Goal: Find specific page/section: Find specific page/section

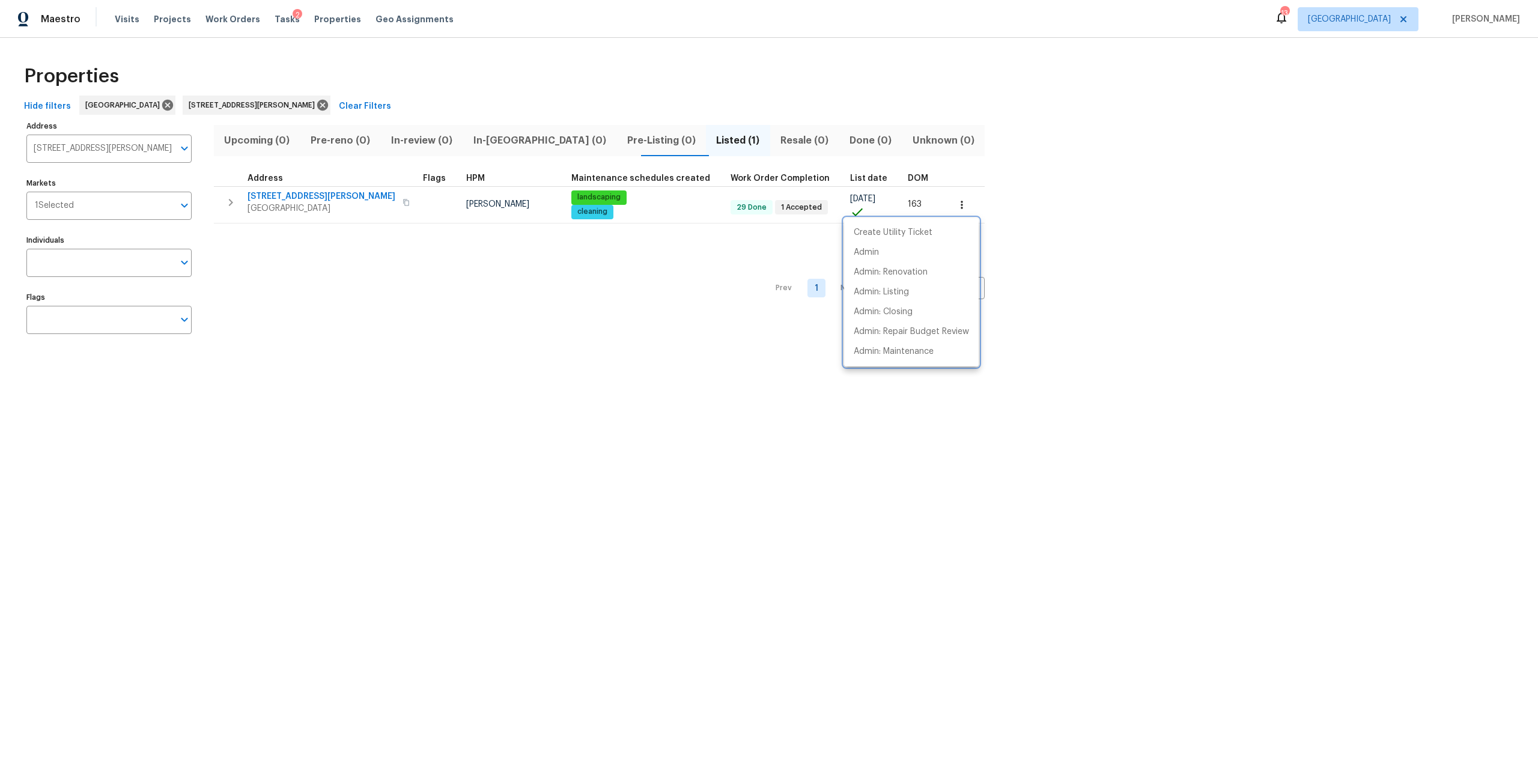
click at [300, 107] on div at bounding box center [769, 392] width 1538 height 784
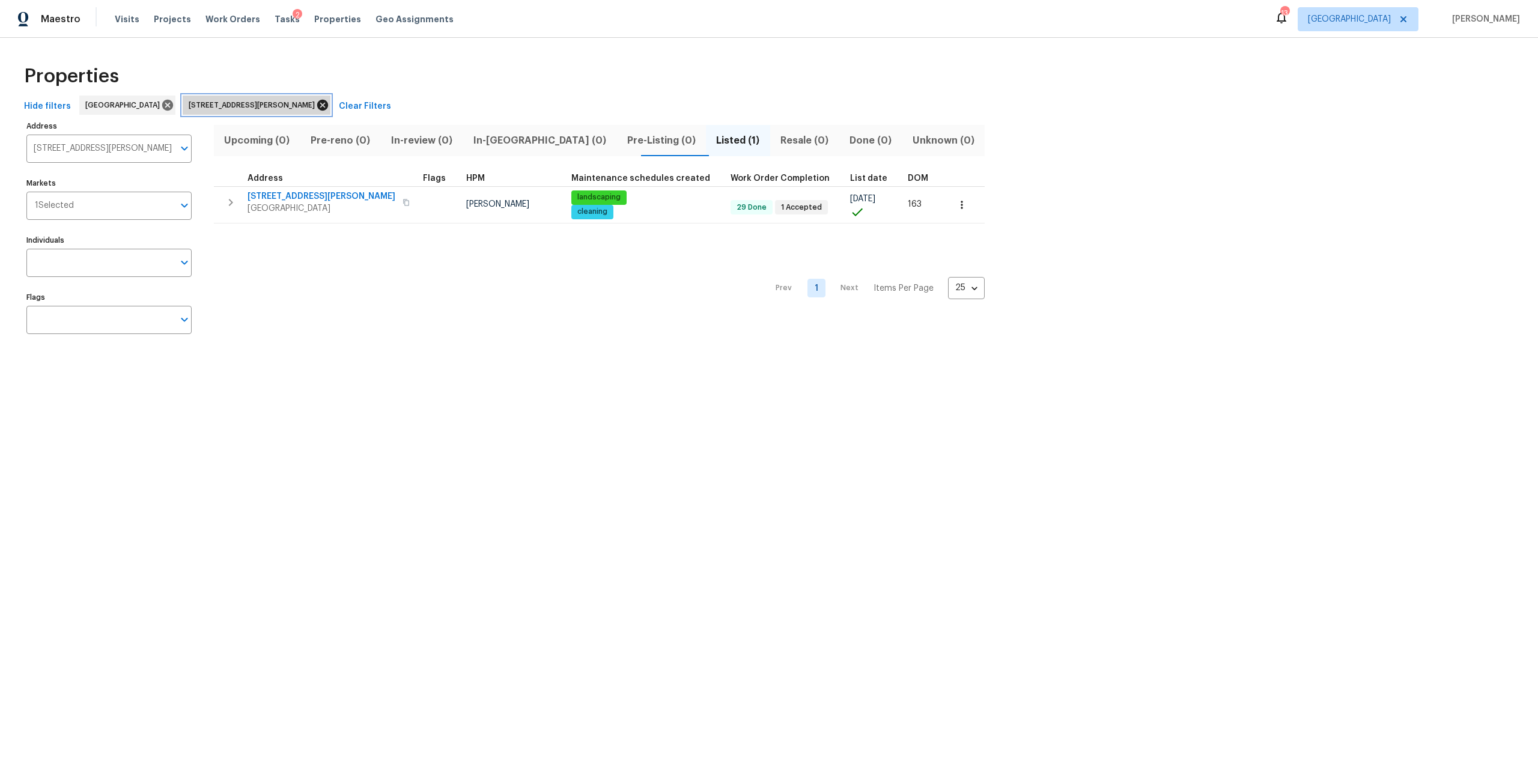
click at [316, 107] on icon at bounding box center [322, 104] width 13 height 13
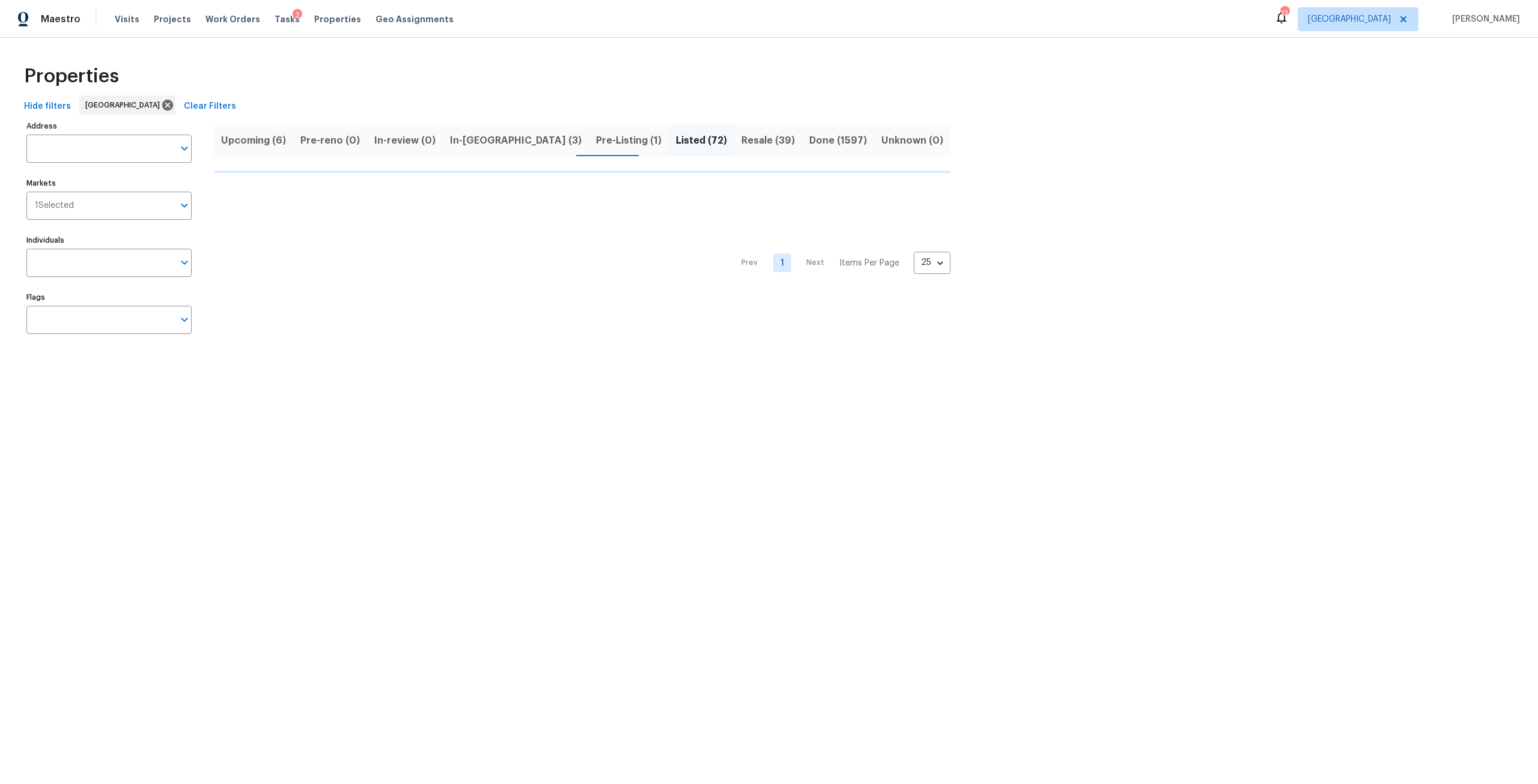
click at [477, 140] on span "In-reno (3)" at bounding box center [515, 140] width 132 height 17
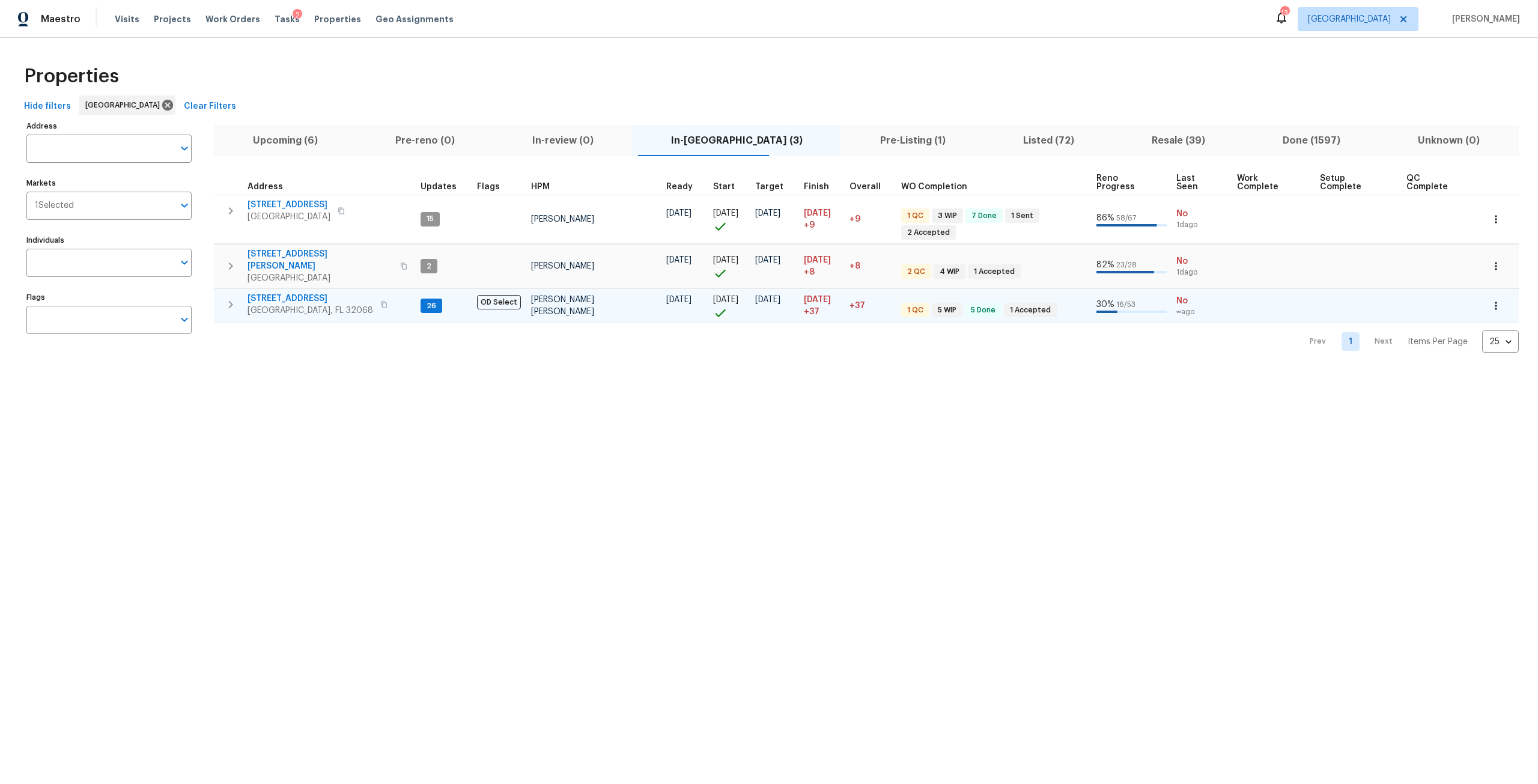
click at [284, 293] on span "2070 Tickford St" at bounding box center [311, 299] width 126 height 12
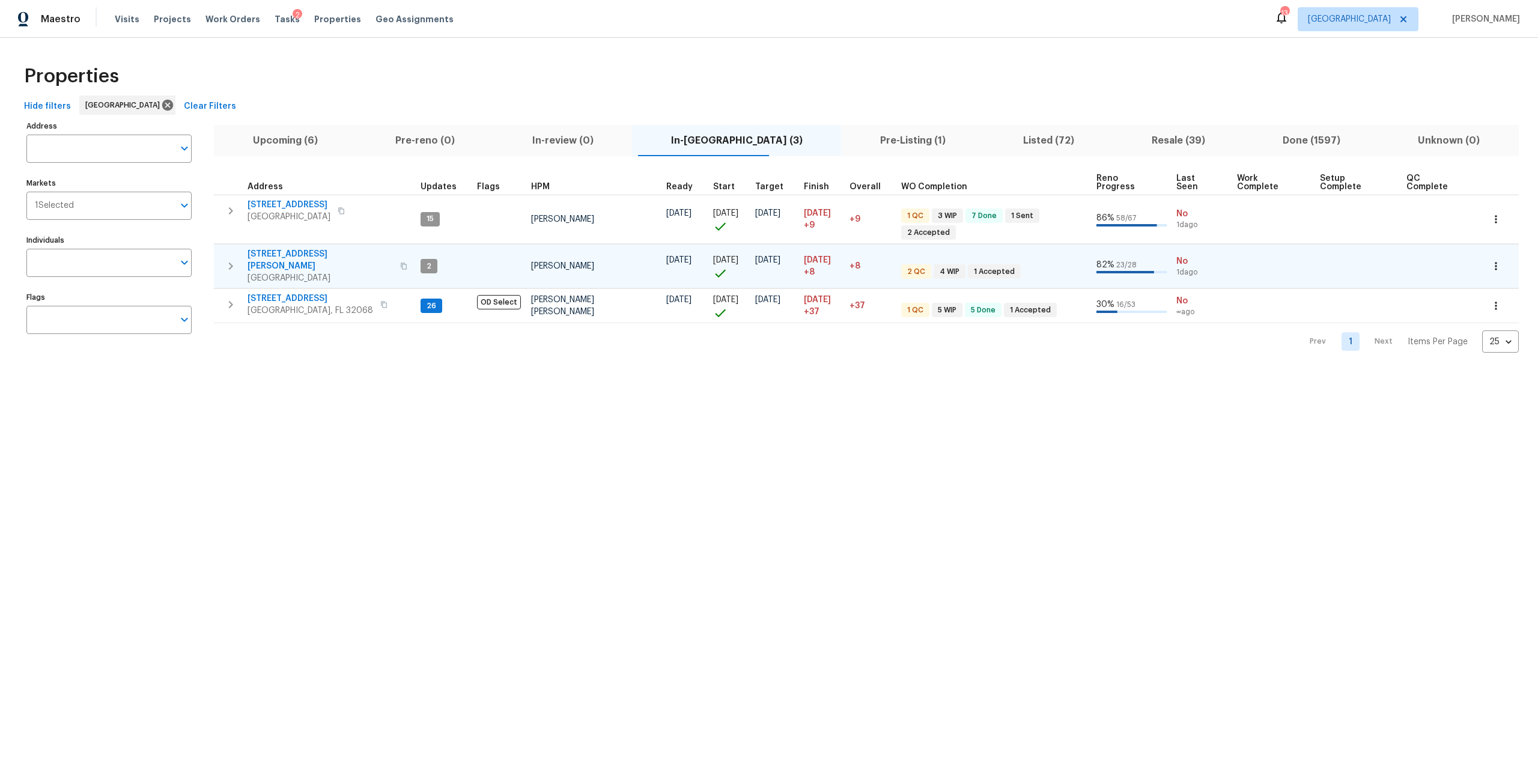
click at [280, 248] on span "4145 Hunt St" at bounding box center [320, 259] width 145 height 24
click at [321, 138] on span "Upcoming (6)" at bounding box center [285, 140] width 128 height 17
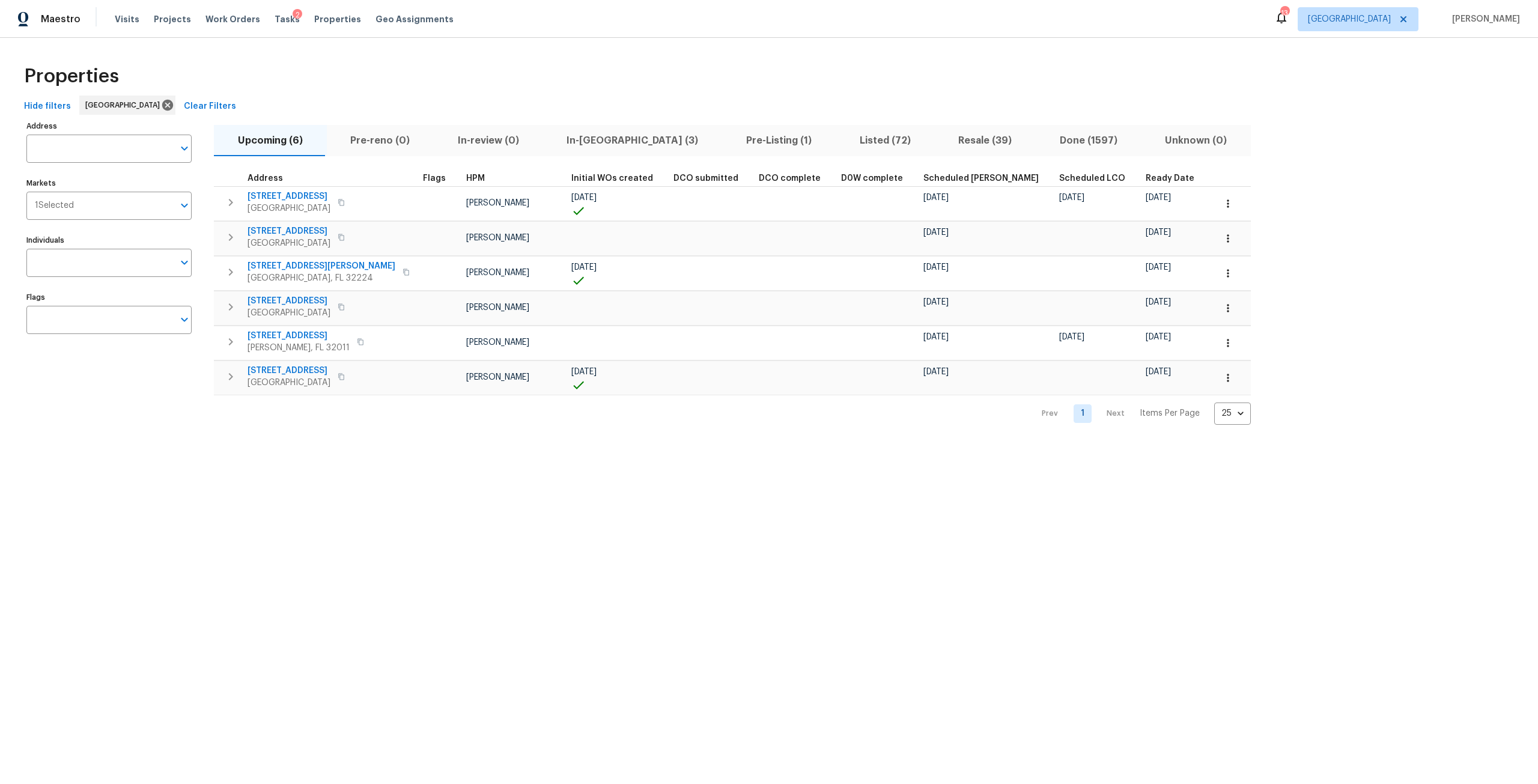
click at [577, 142] on span "In-reno (3)" at bounding box center [633, 140] width 165 height 17
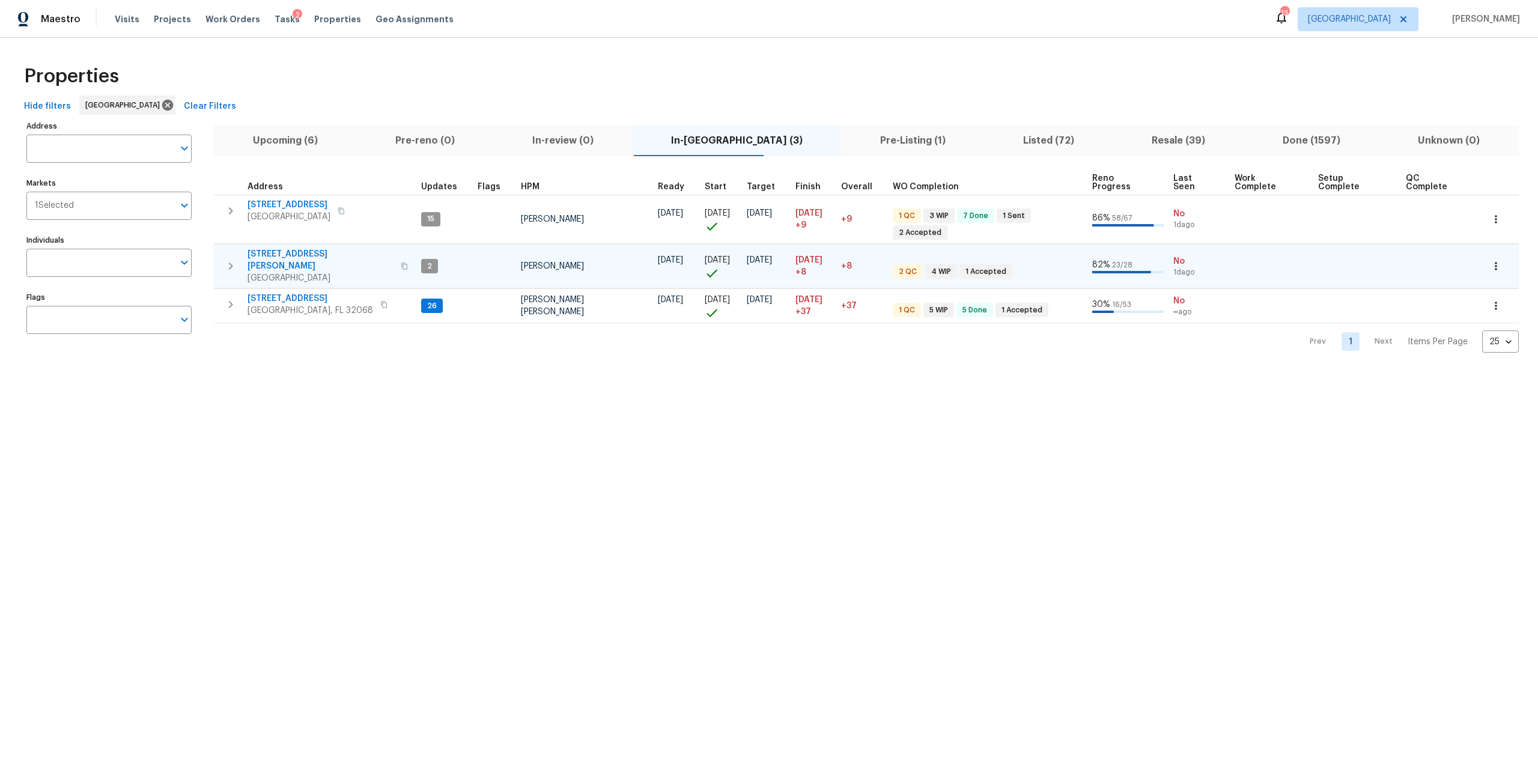
click at [269, 248] on span "4145 Hunt St" at bounding box center [320, 259] width 146 height 24
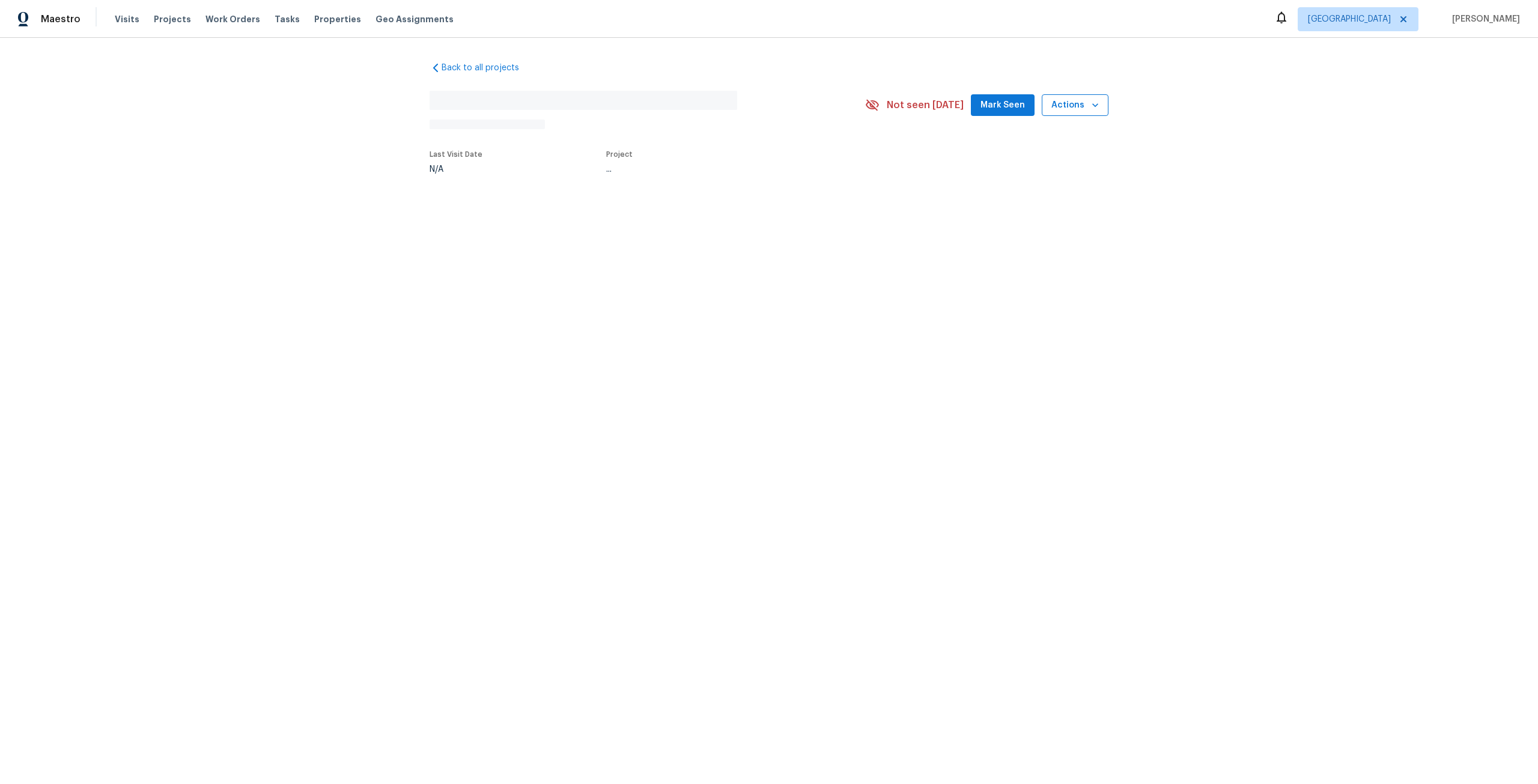
click at [1103, 107] on button "Actions" at bounding box center [1074, 105] width 66 height 22
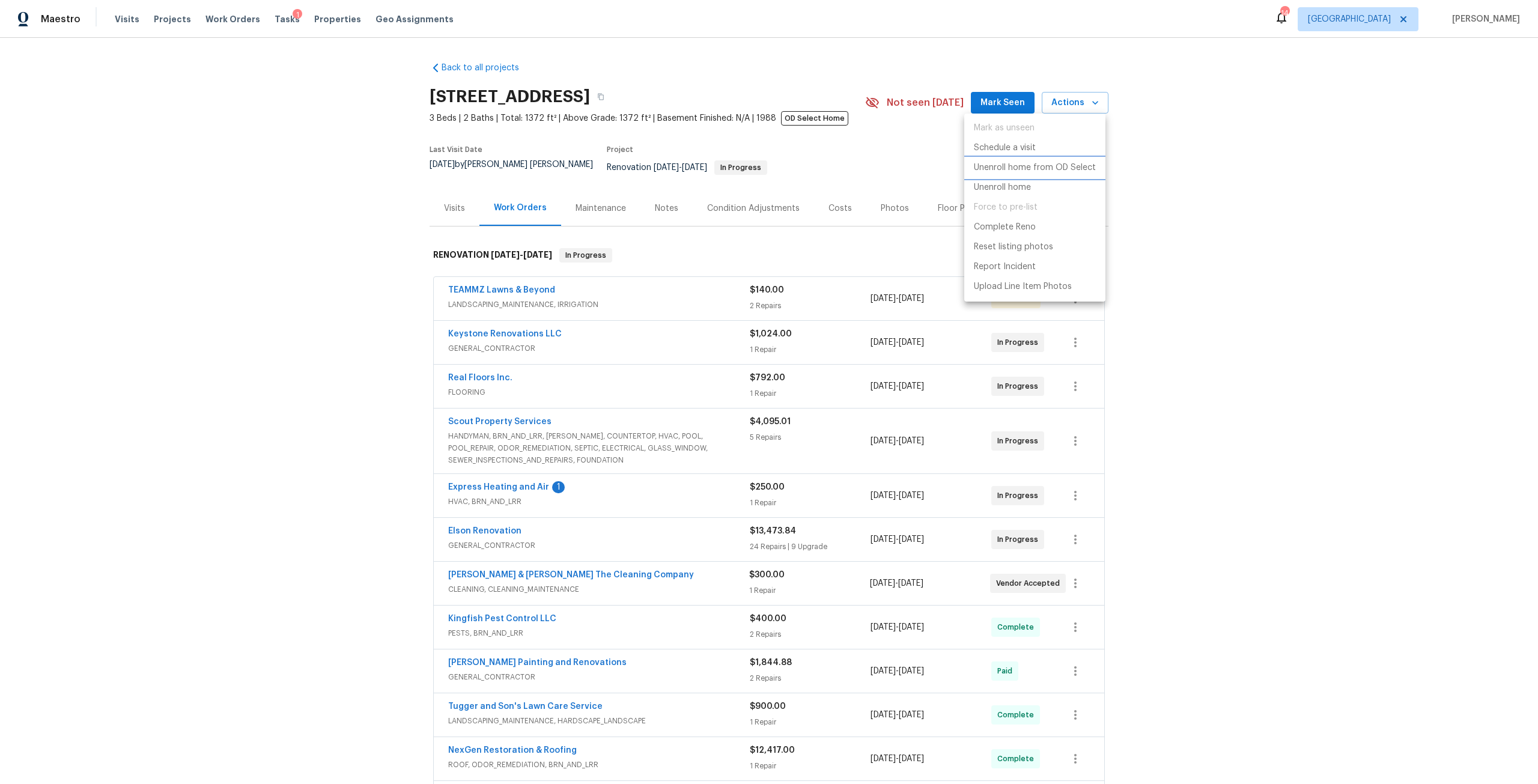
click at [1045, 165] on p "Unenroll home from OD Select" at bounding box center [1034, 168] width 122 height 12
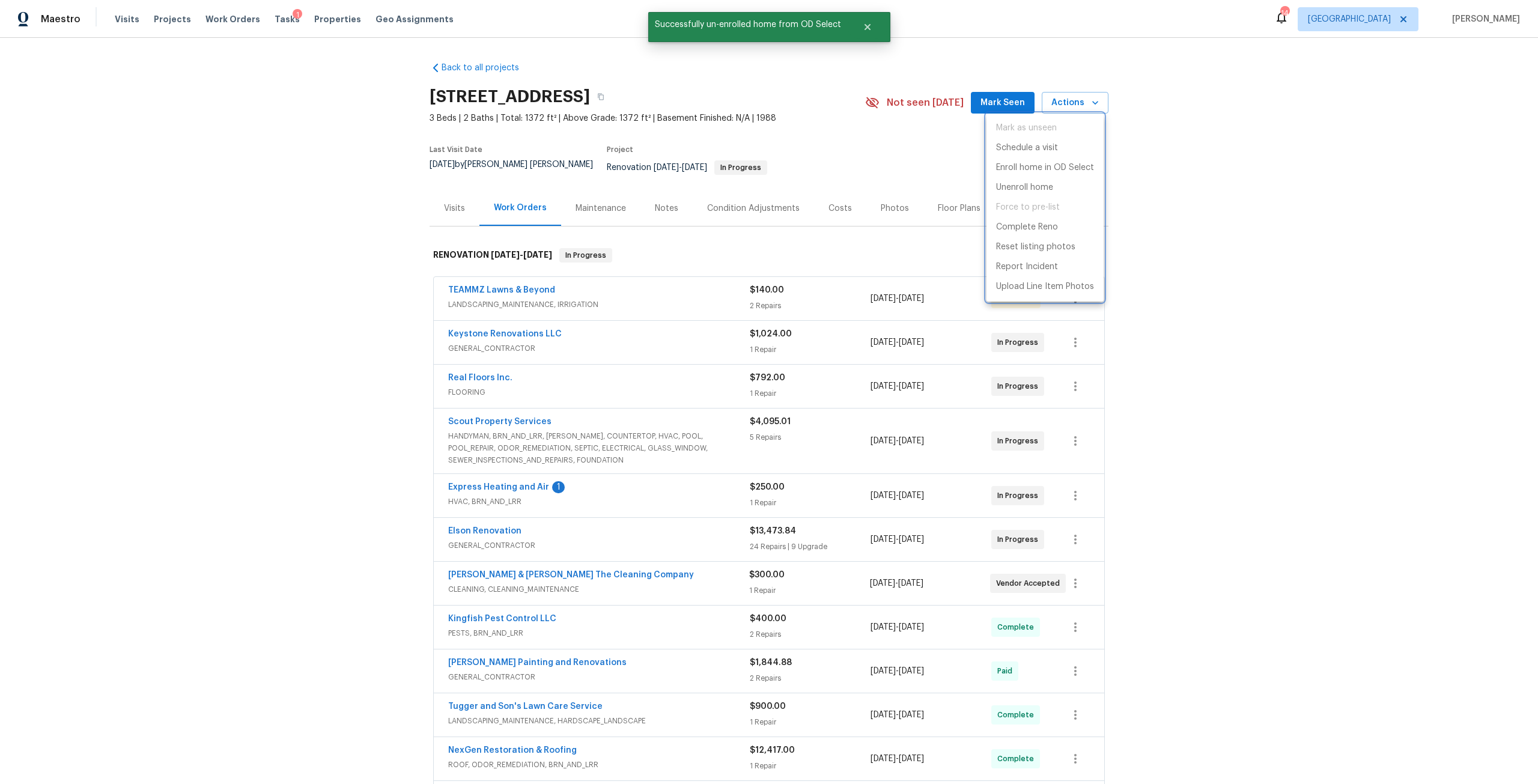
click at [847, 14] on div at bounding box center [769, 392] width 1538 height 784
click at [864, 29] on icon "Close" at bounding box center [866, 27] width 6 height 6
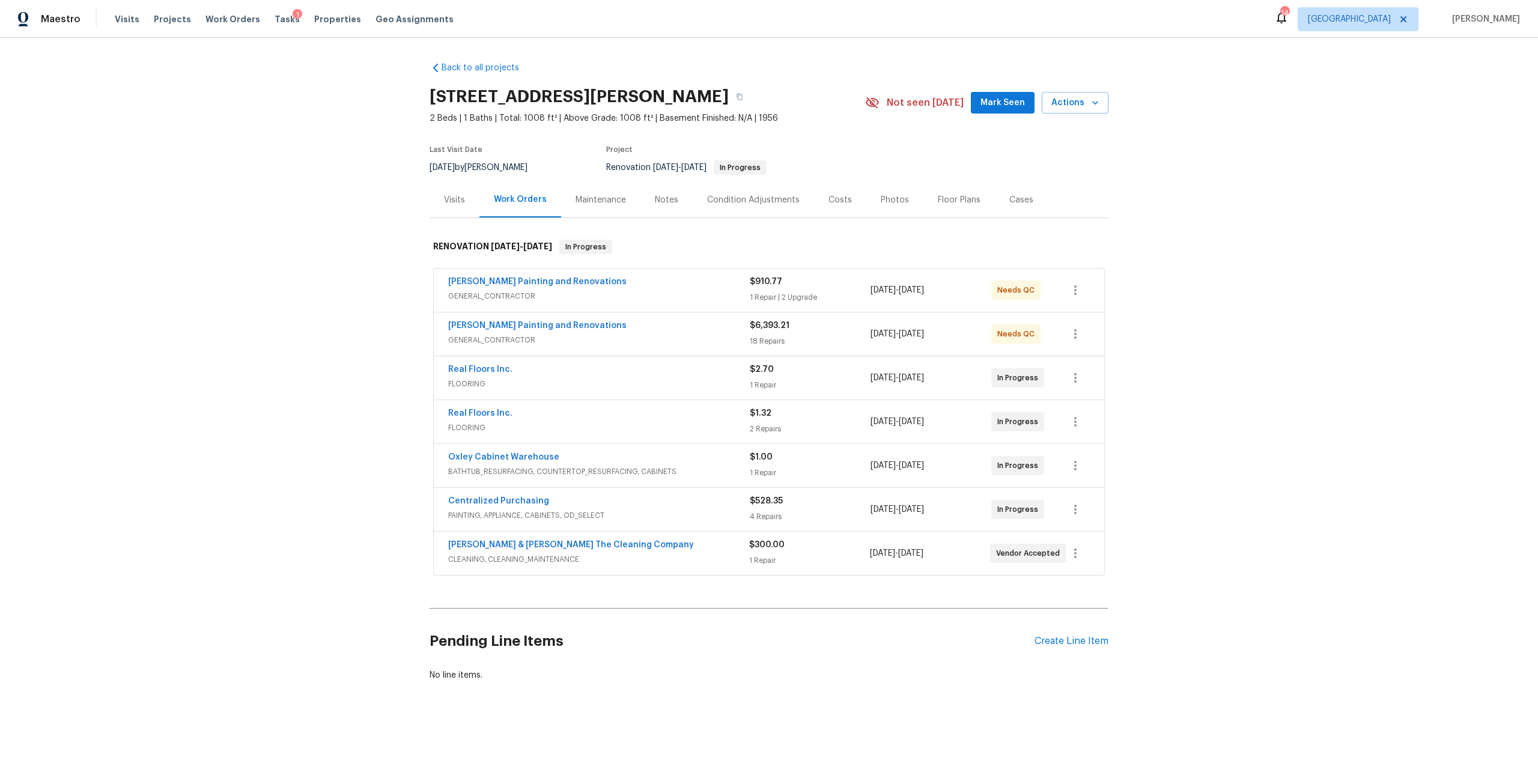
click at [828, 203] on div "Costs" at bounding box center [840, 200] width 23 height 12
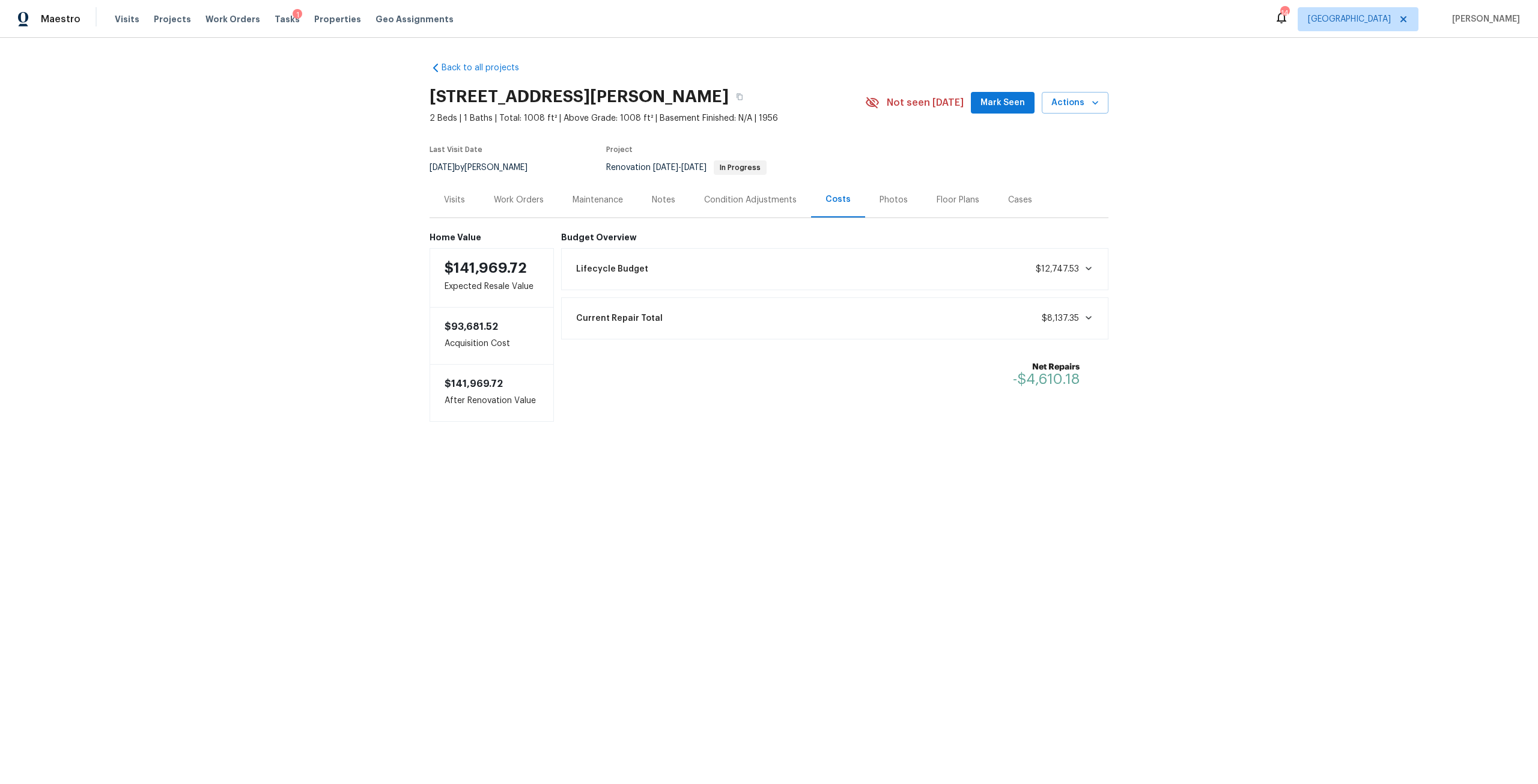
click at [530, 204] on div "Work Orders" at bounding box center [519, 200] width 50 height 12
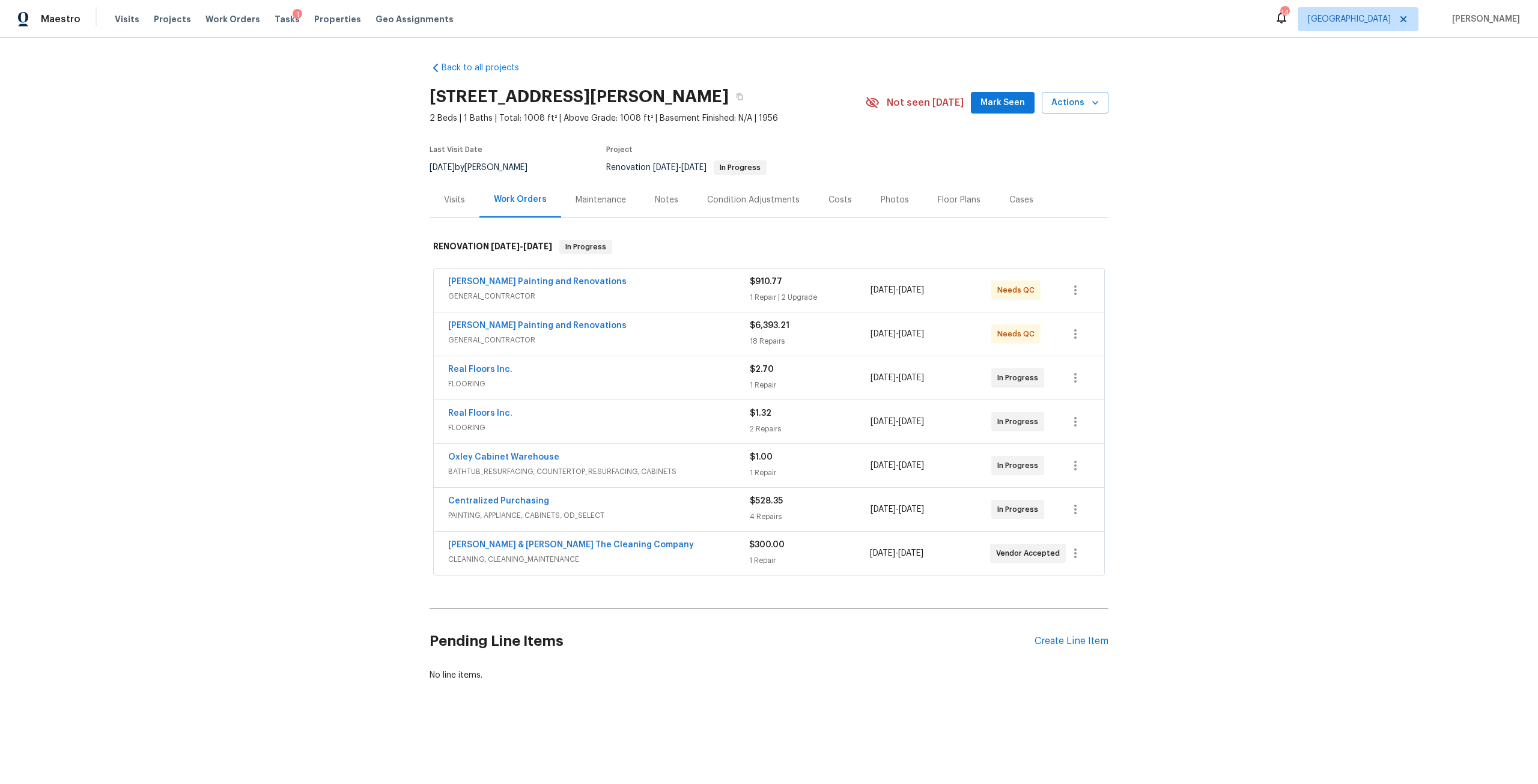
click at [885, 200] on div "Photos" at bounding box center [895, 200] width 28 height 12
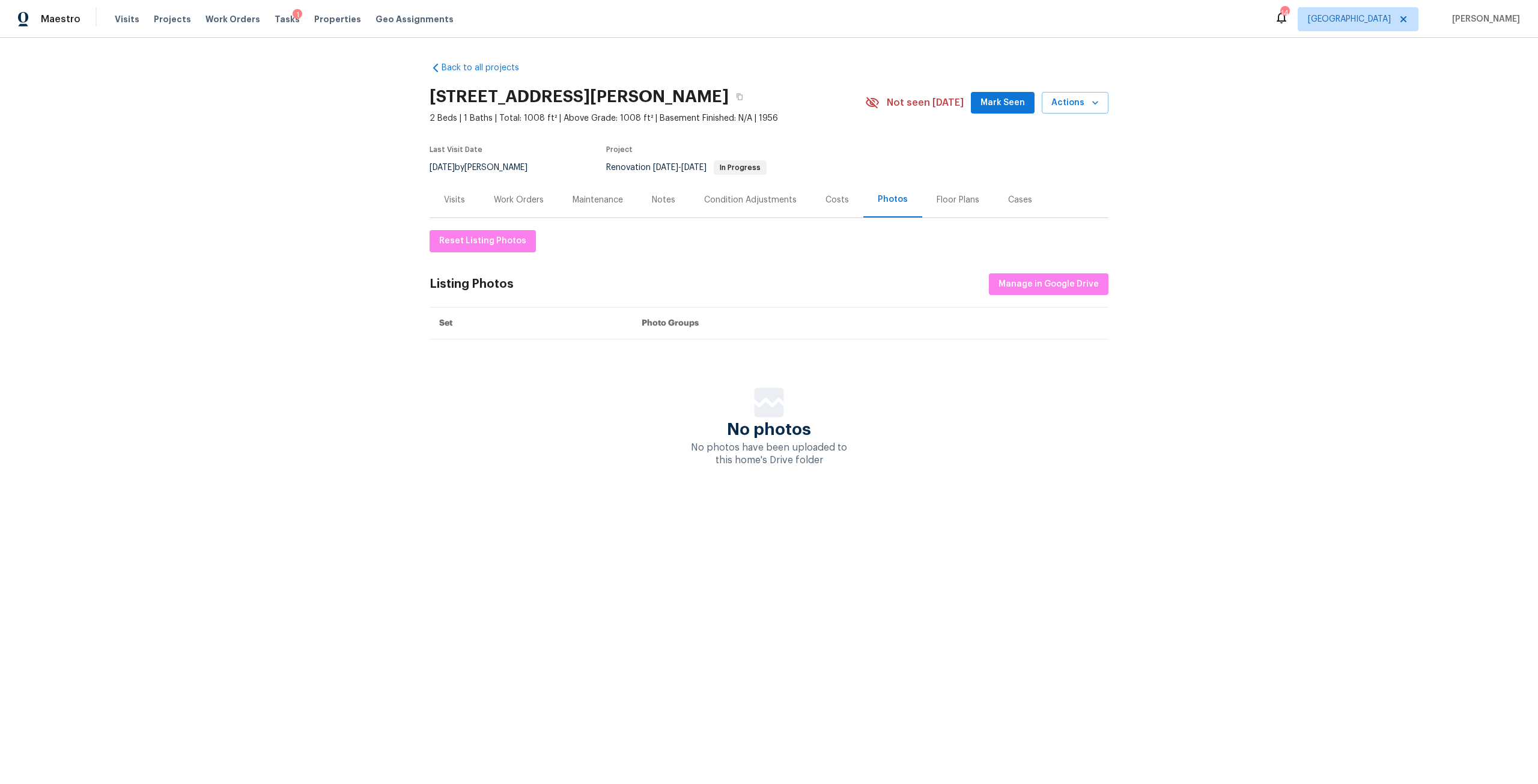
click at [498, 201] on div "Work Orders" at bounding box center [519, 200] width 50 height 12
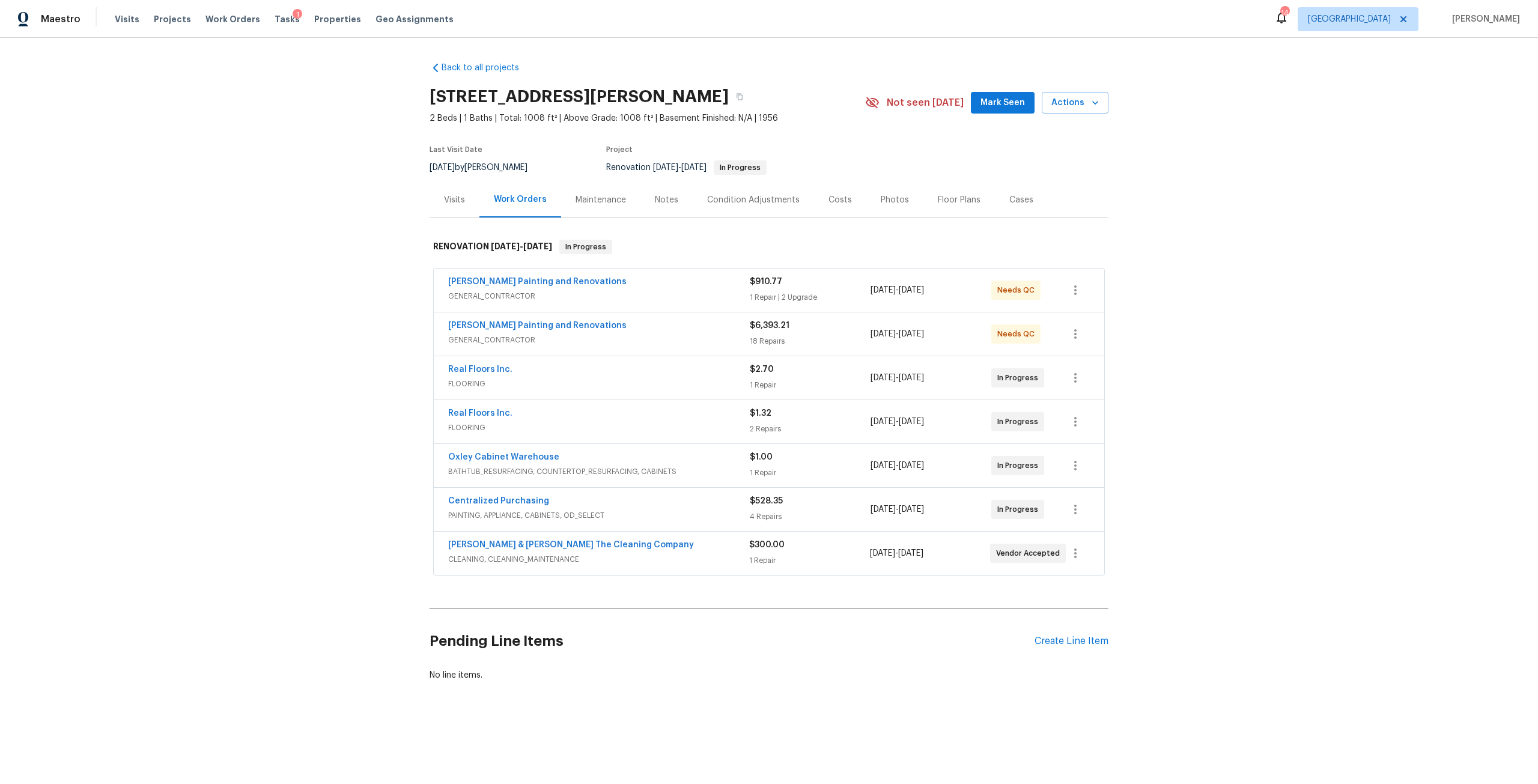
click at [817, 194] on div "Costs" at bounding box center [840, 200] width 52 height 35
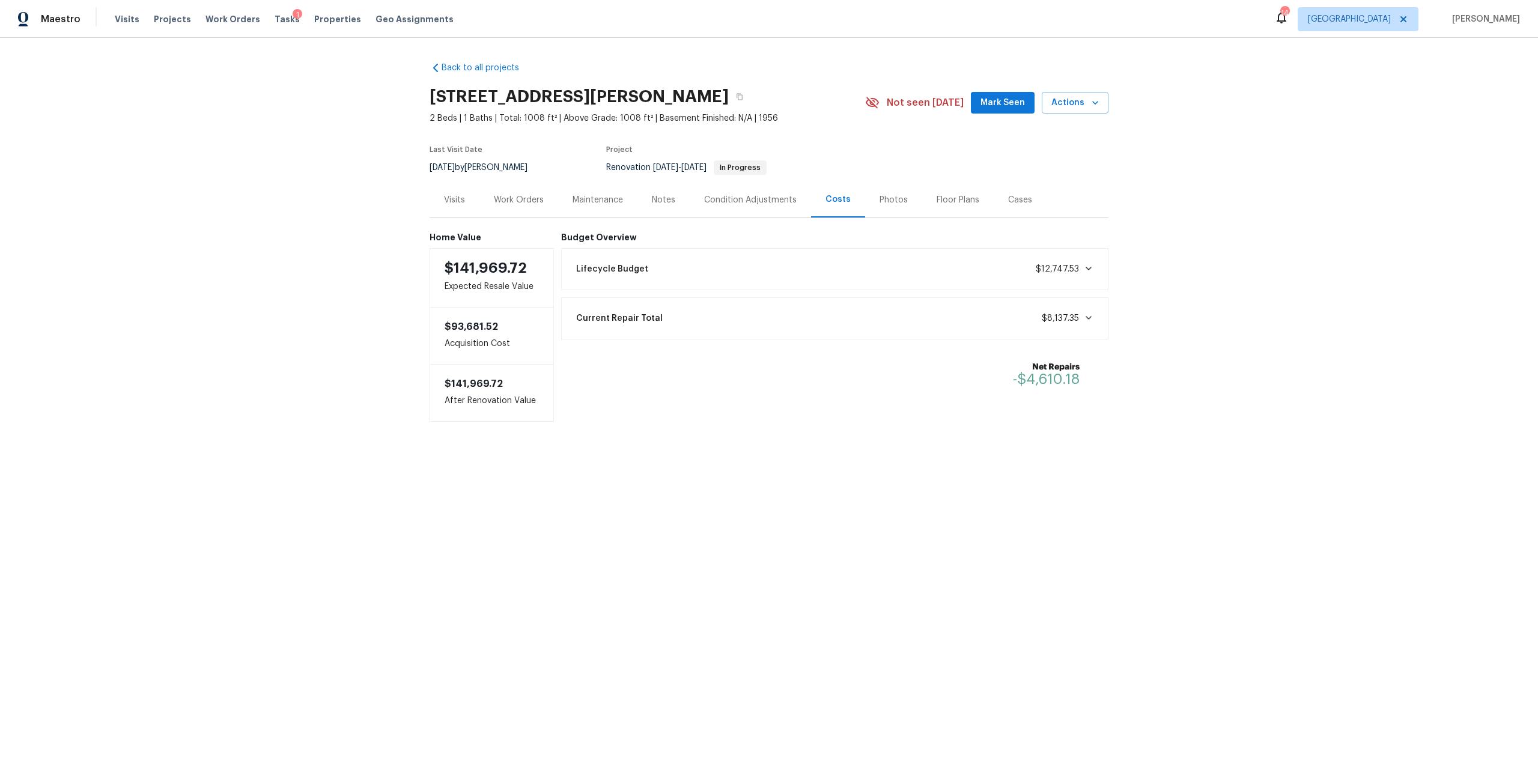
click at [517, 203] on div "Work Orders" at bounding box center [519, 200] width 50 height 12
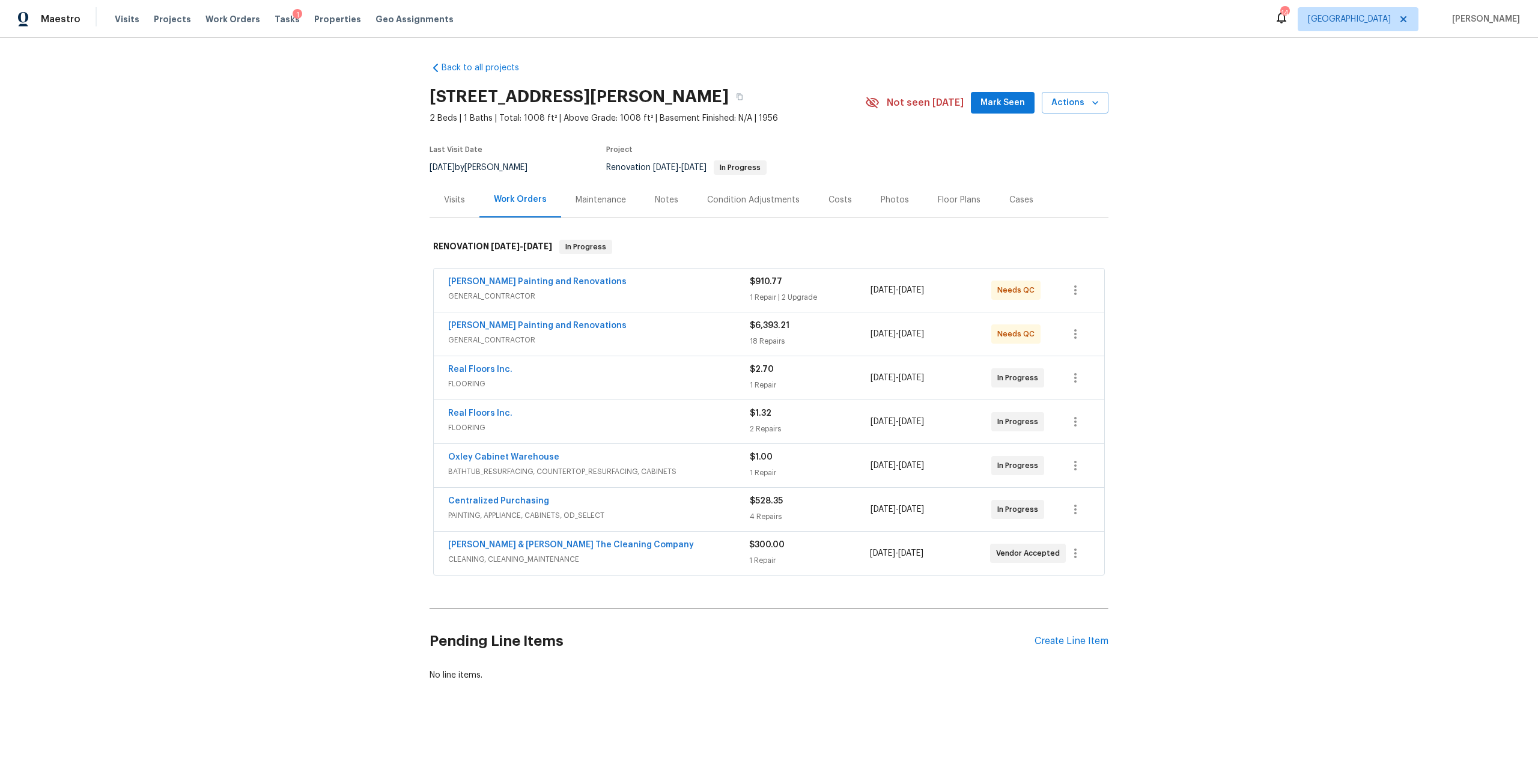
click at [549, 296] on span "GENERAL_CONTRACTOR" at bounding box center [598, 296] width 302 height 12
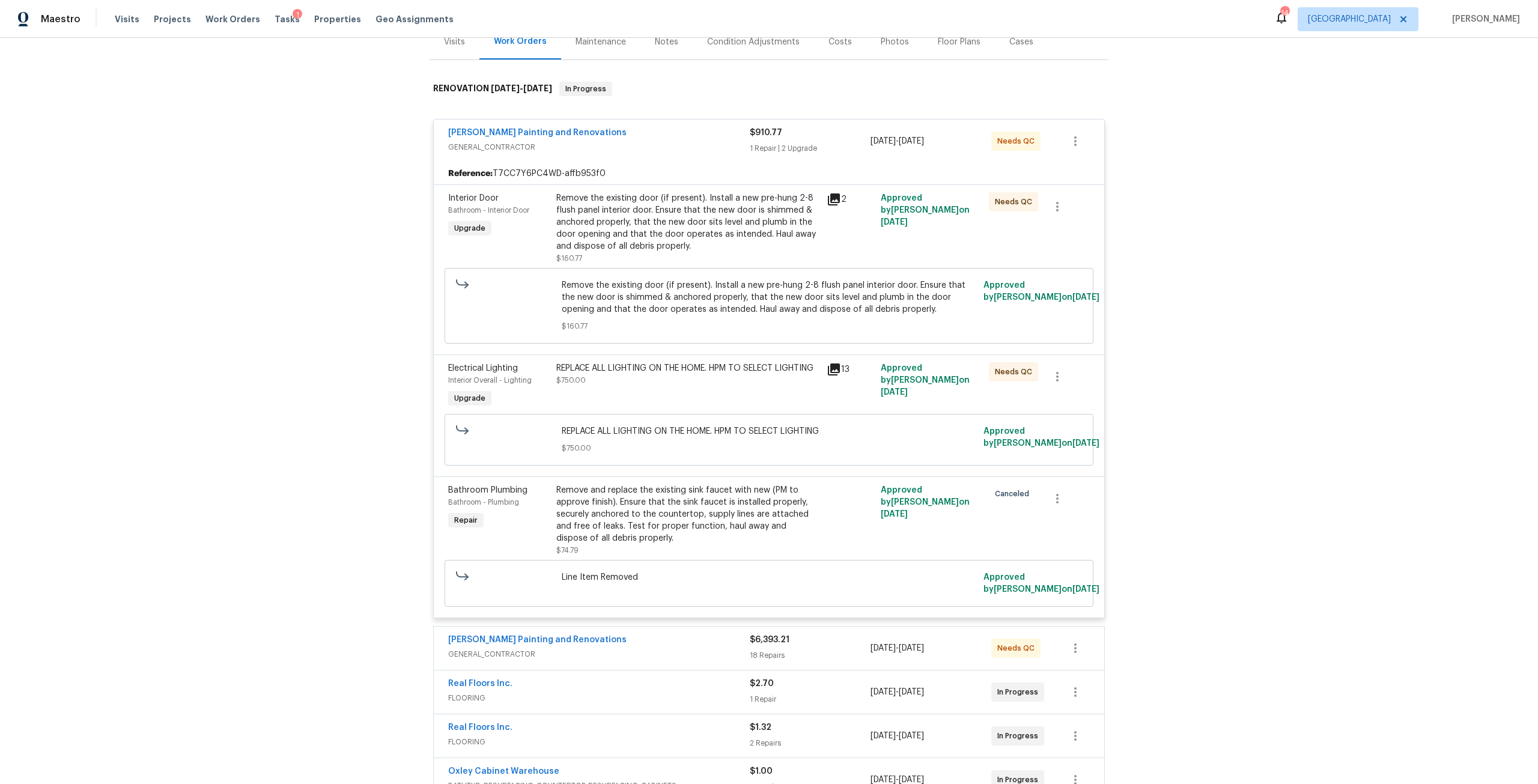
scroll to position [120, 0]
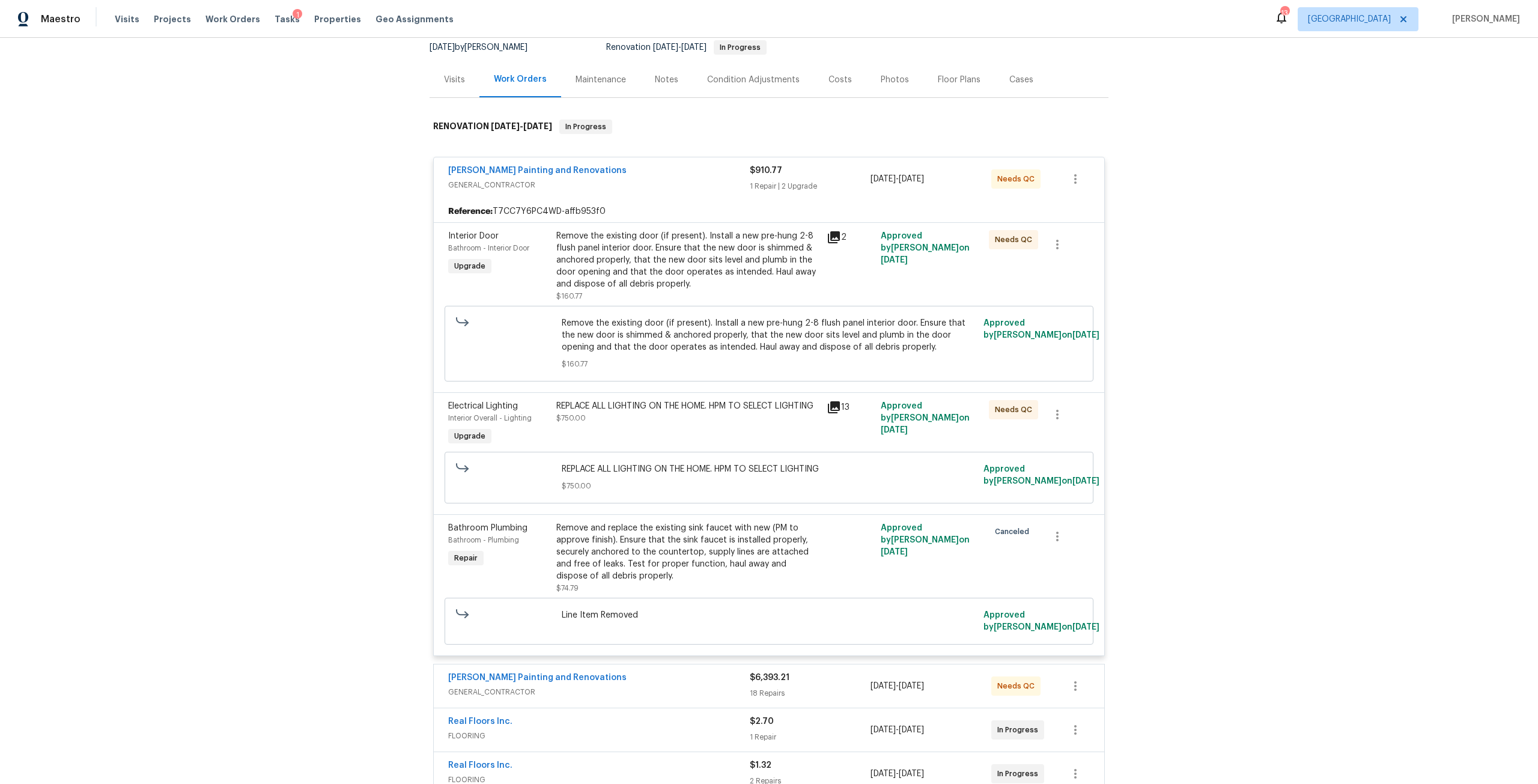
click at [846, 82] on div "Costs" at bounding box center [840, 80] width 52 height 35
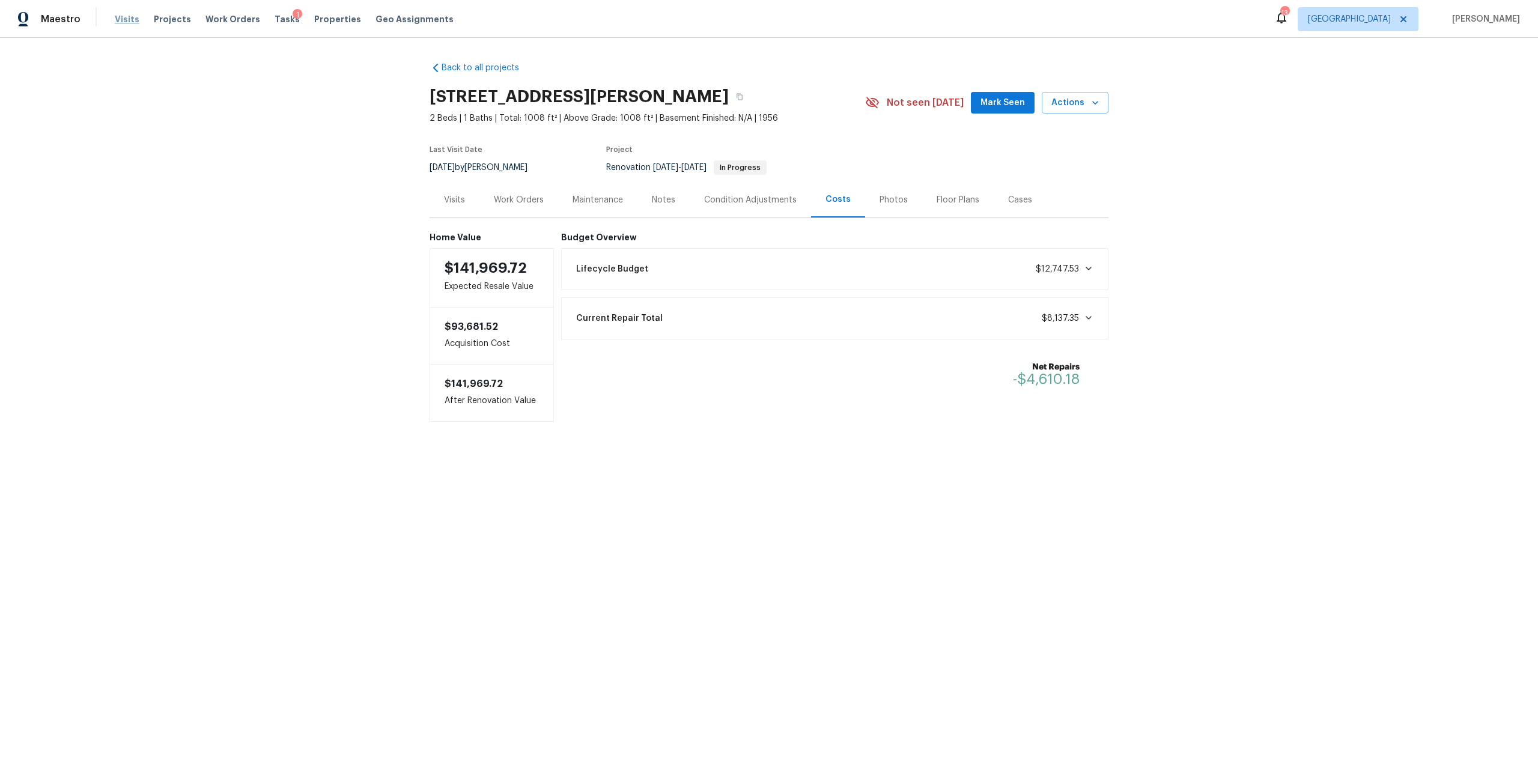
click at [132, 19] on span "Visits" at bounding box center [127, 19] width 25 height 12
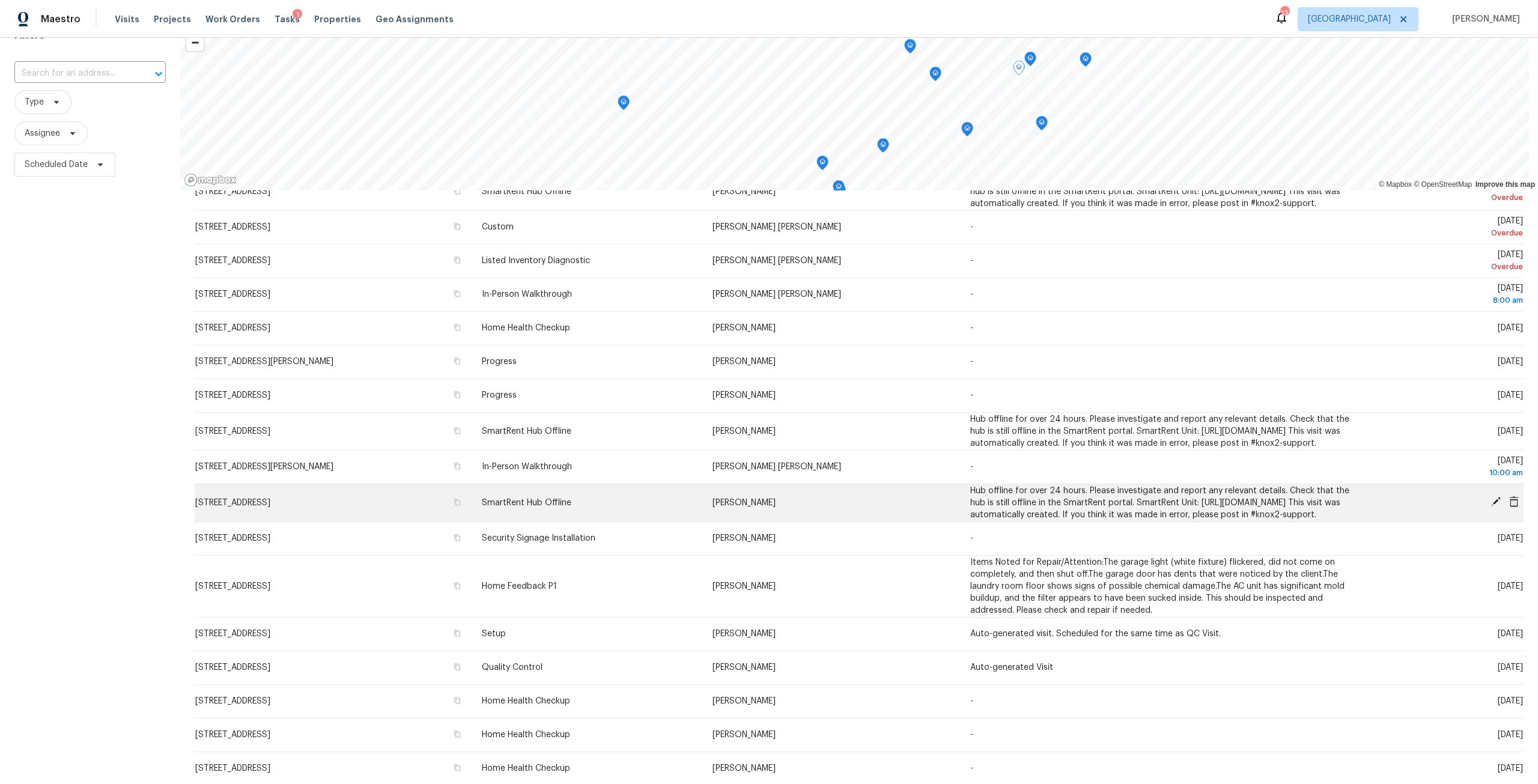
scroll to position [106, 0]
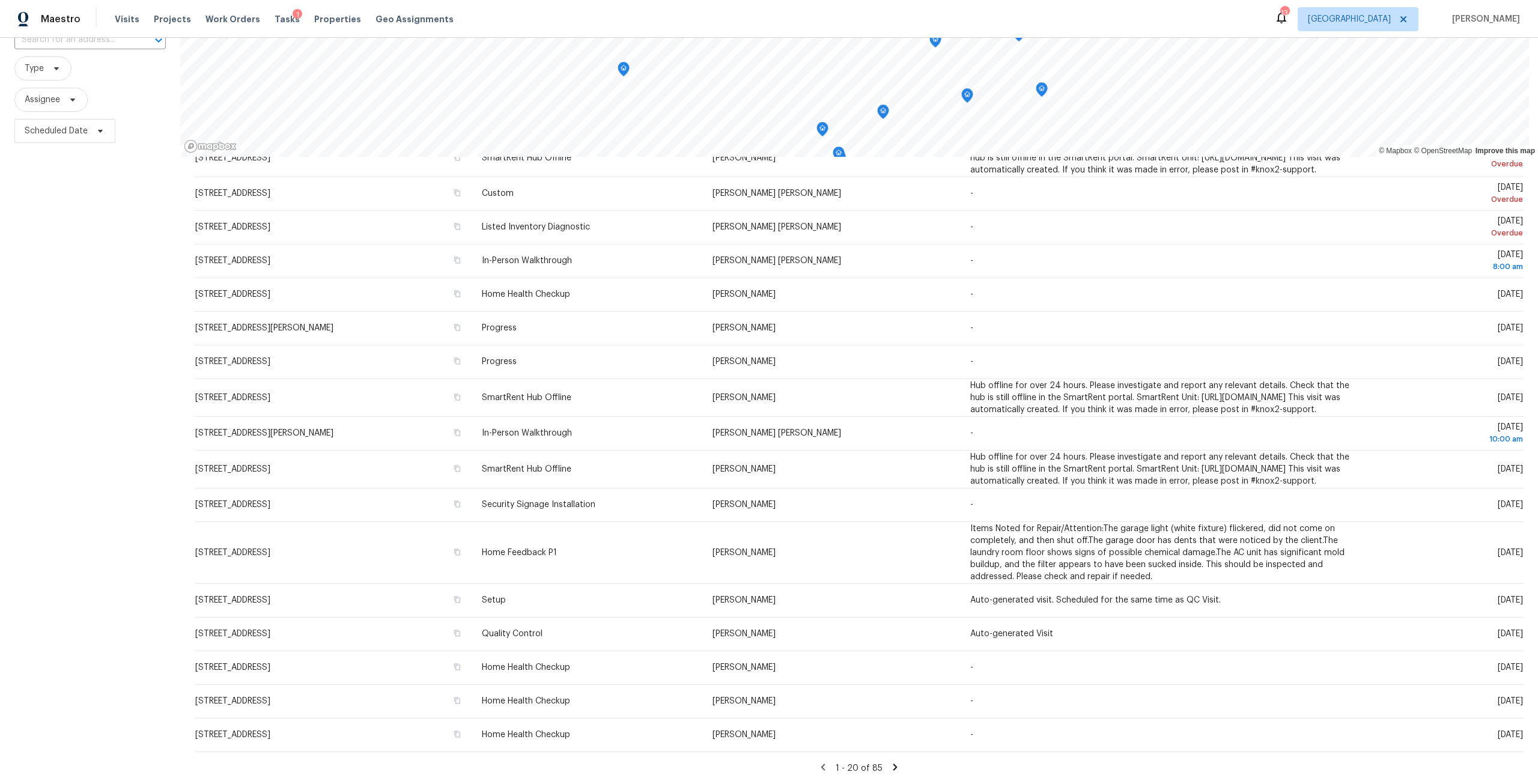
click at [889, 762] on icon at bounding box center [895, 767] width 11 height 11
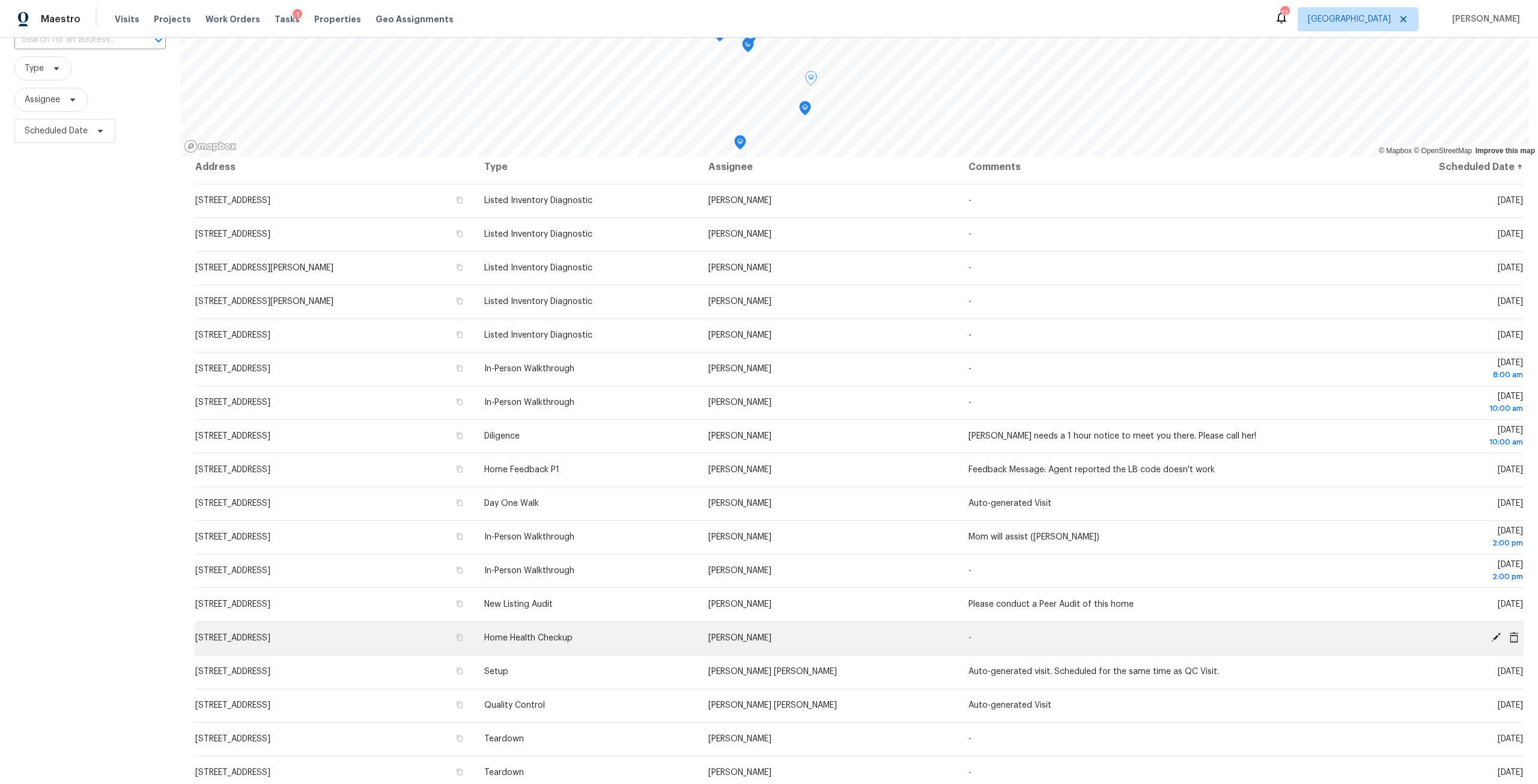
scroll to position [0, 0]
